Goal: Task Accomplishment & Management: Manage account settings

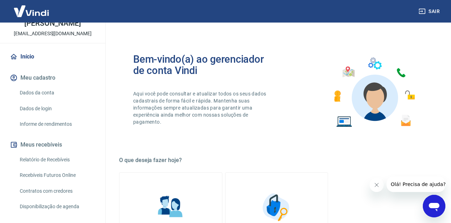
scroll to position [45, 0]
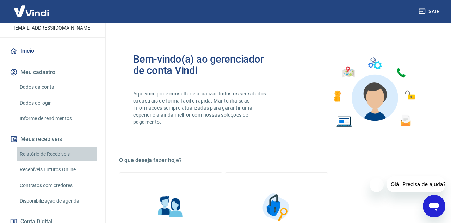
click at [63, 152] on link "Relatório de Recebíveis" at bounding box center [57, 154] width 80 height 14
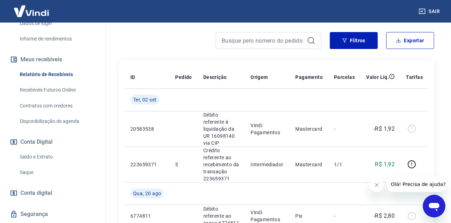
scroll to position [85, 0]
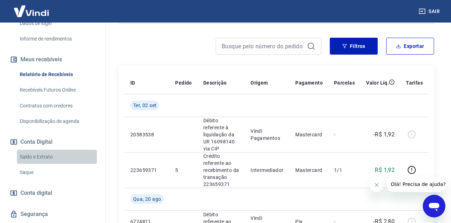
click at [46, 154] on link "Saldo e Extrato" at bounding box center [57, 157] width 80 height 14
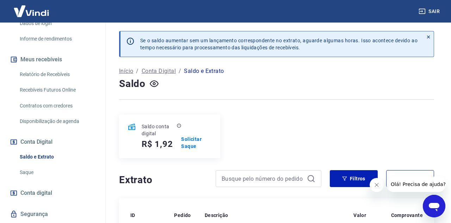
click at [51, 173] on link "Saque" at bounding box center [57, 172] width 80 height 14
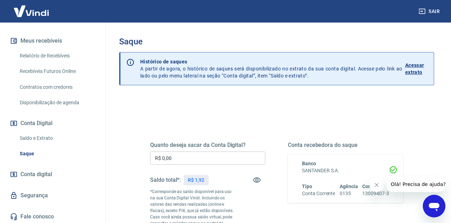
scroll to position [143, 0]
click at [56, 173] on link "Conta digital" at bounding box center [52, 175] width 88 height 16
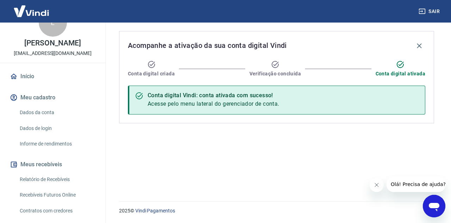
scroll to position [11, 0]
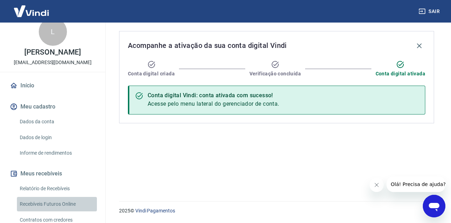
click at [60, 203] on link "Recebíveis Futuros Online" at bounding box center [57, 204] width 80 height 14
